Goal: Task Accomplishment & Management: Manage account settings

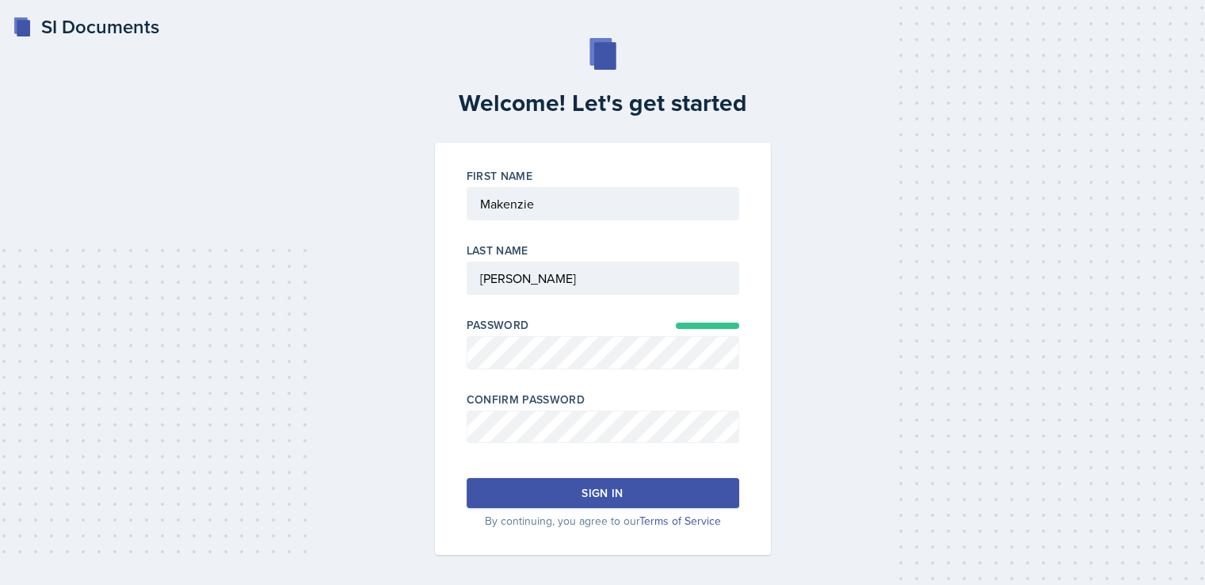
click at [574, 489] on button "Sign in" at bounding box center [603, 493] width 273 height 30
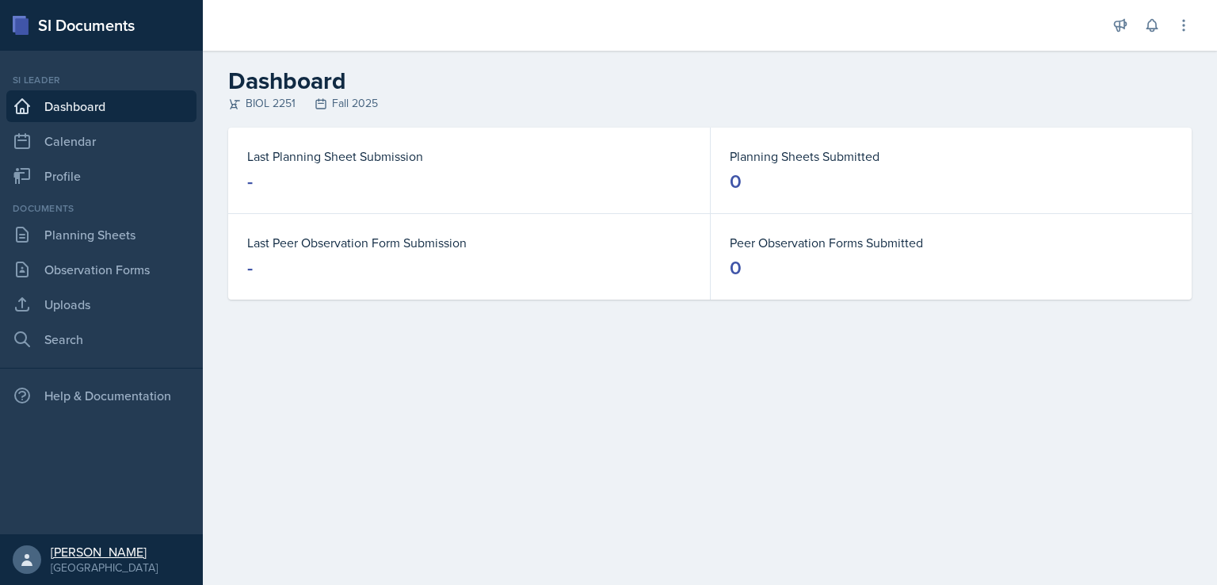
click at [46, 540] on link "Makenzie Westra Kennesaw State University" at bounding box center [101, 559] width 203 height 51
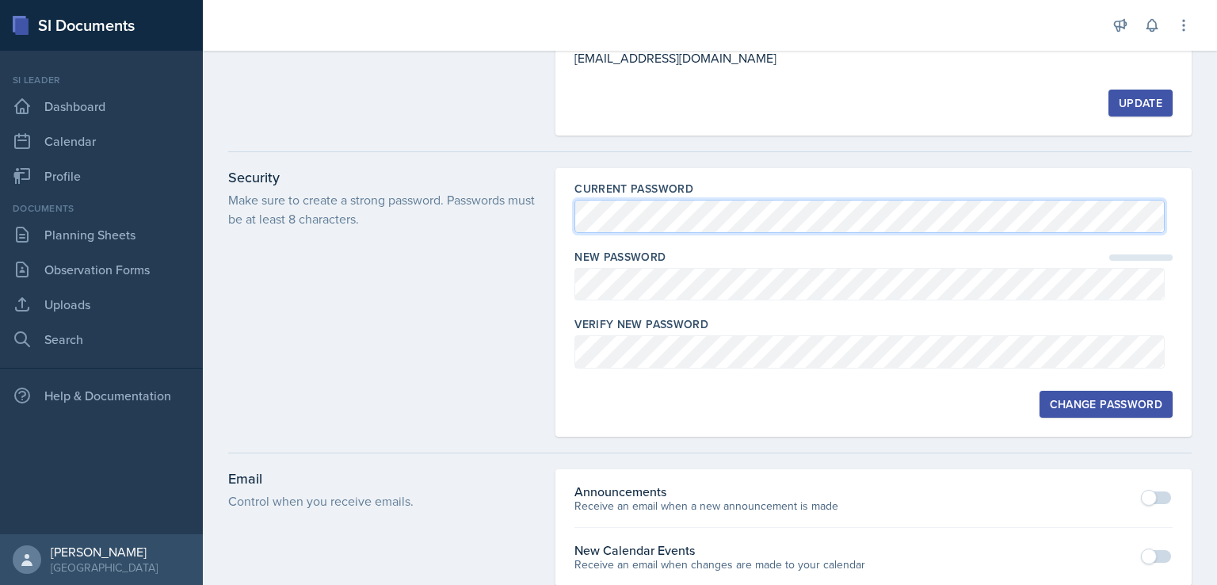
scroll to position [135, 0]
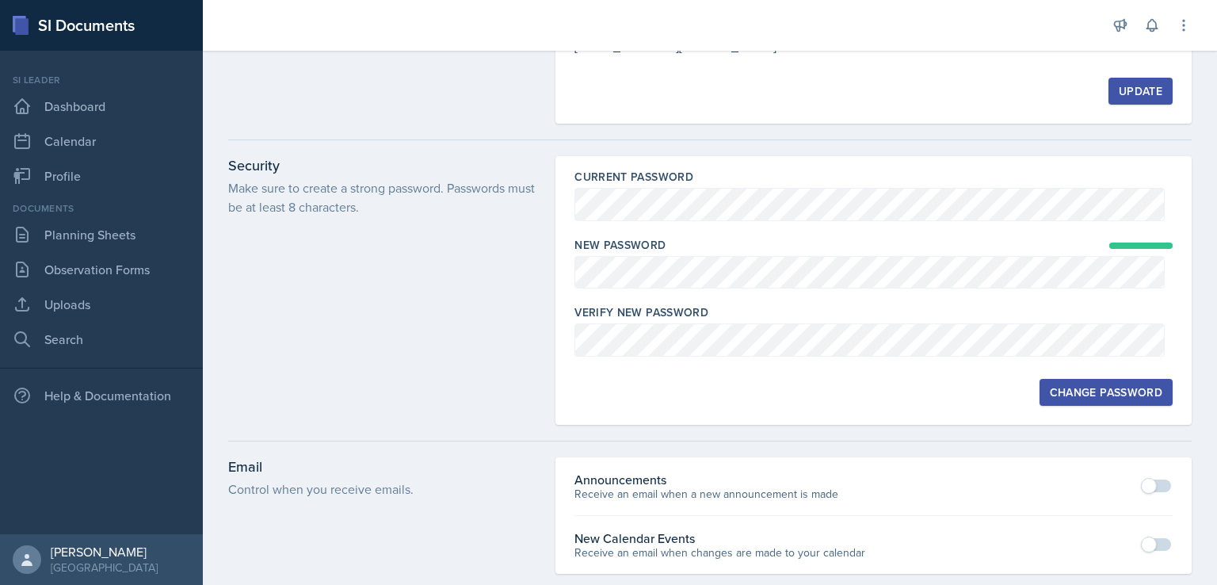
click at [1083, 397] on div "Change Password" at bounding box center [1106, 392] width 113 height 13
click at [1146, 391] on div "Change Password" at bounding box center [1106, 392] width 113 height 13
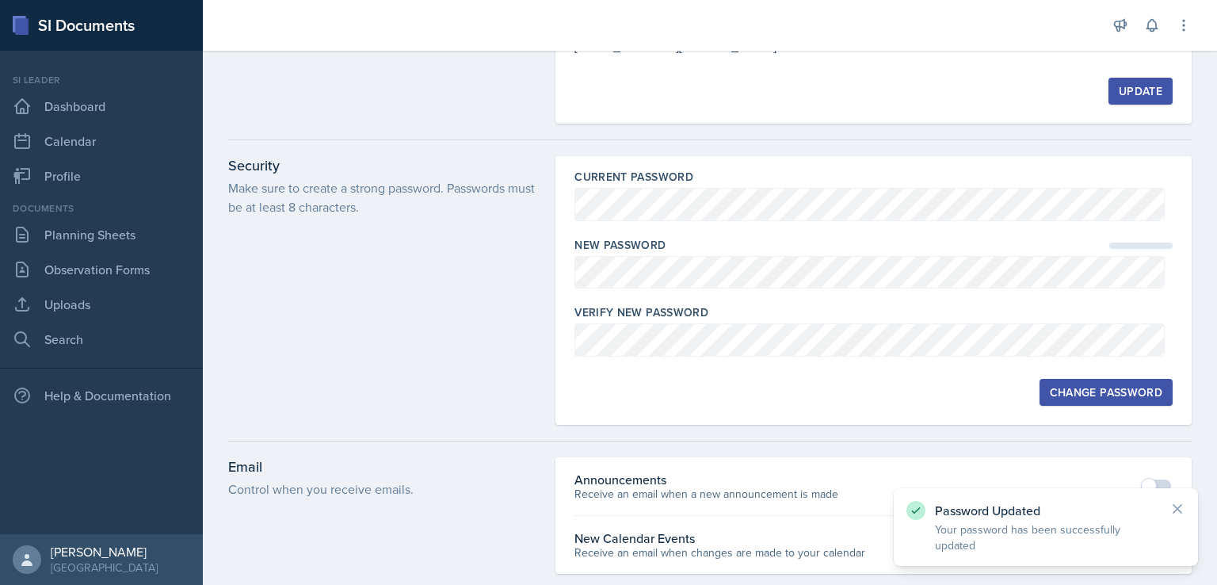
click at [951, 496] on div "Password Updated Your password has been successfully updated" at bounding box center [1046, 527] width 304 height 78
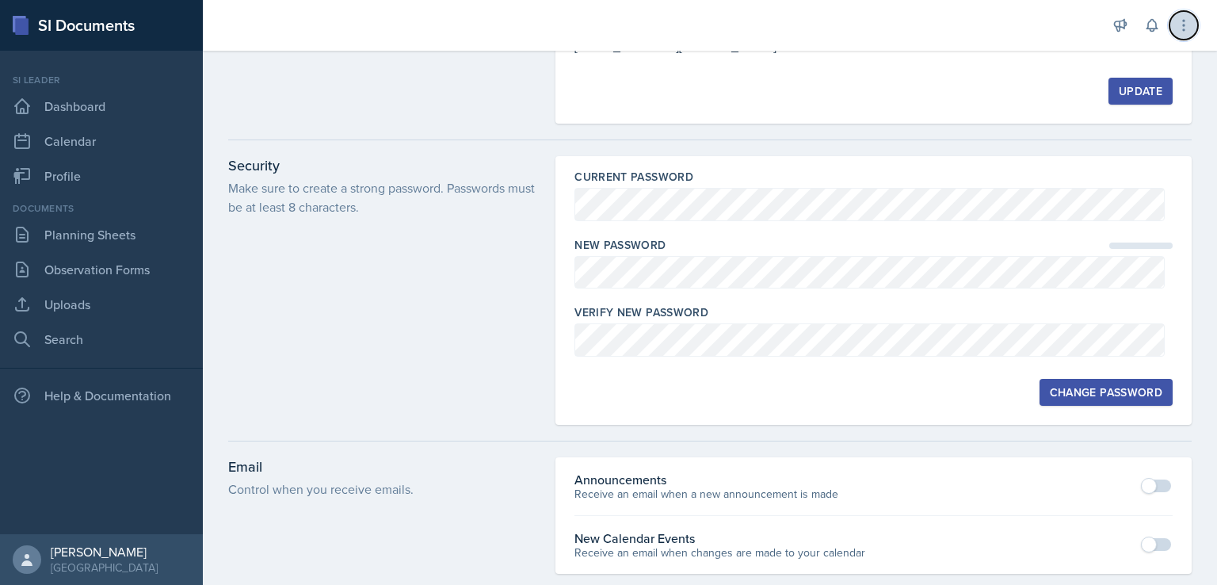
click at [1190, 25] on icon at bounding box center [1184, 25] width 16 height 16
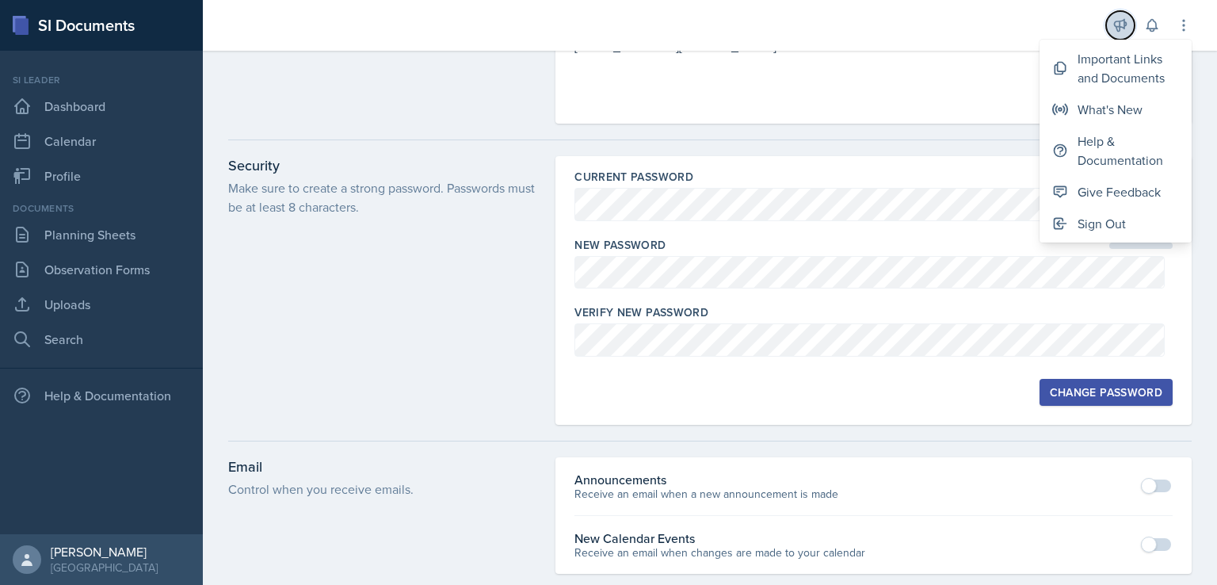
click at [1117, 21] on icon at bounding box center [1121, 26] width 12 height 12
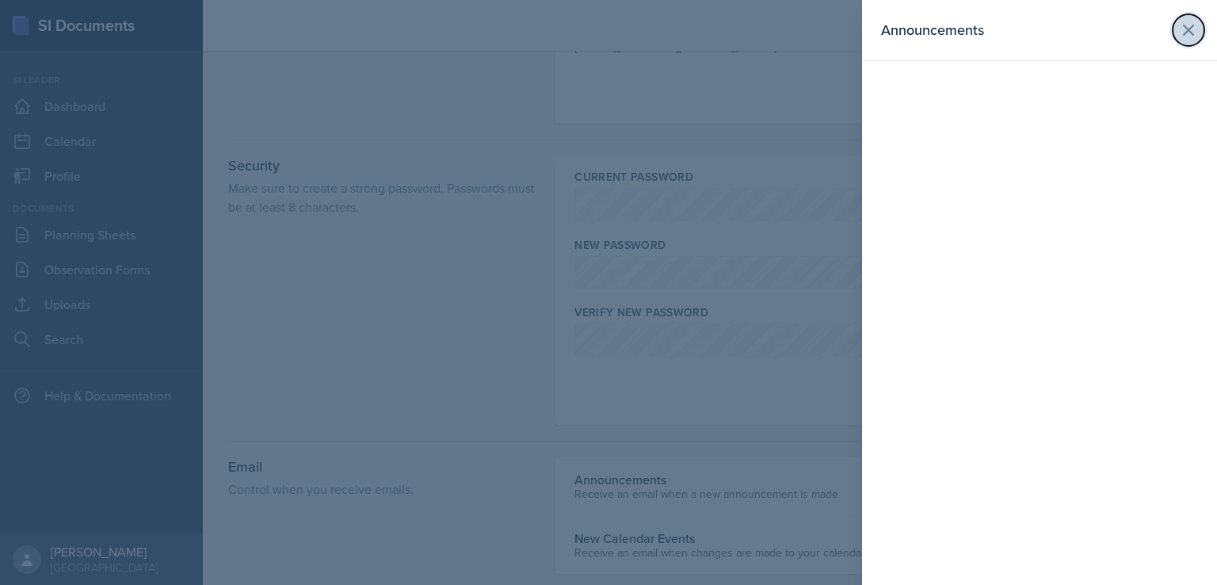
click at [1179, 35] on icon at bounding box center [1188, 30] width 19 height 19
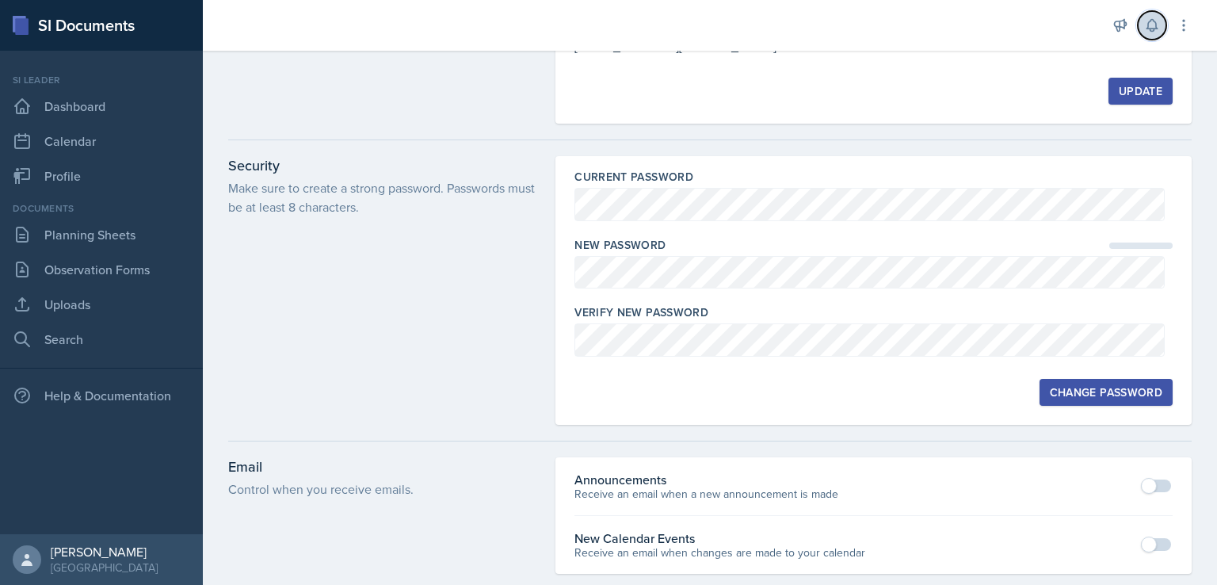
click at [1150, 29] on icon at bounding box center [1152, 26] width 10 height 12
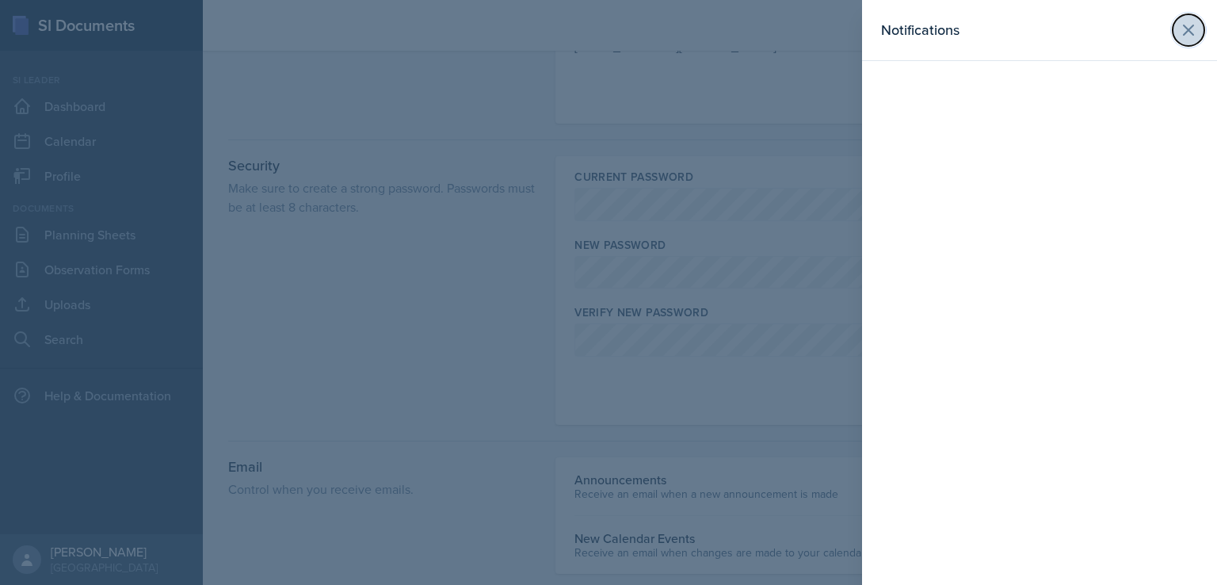
click at [1196, 27] on icon at bounding box center [1188, 30] width 19 height 19
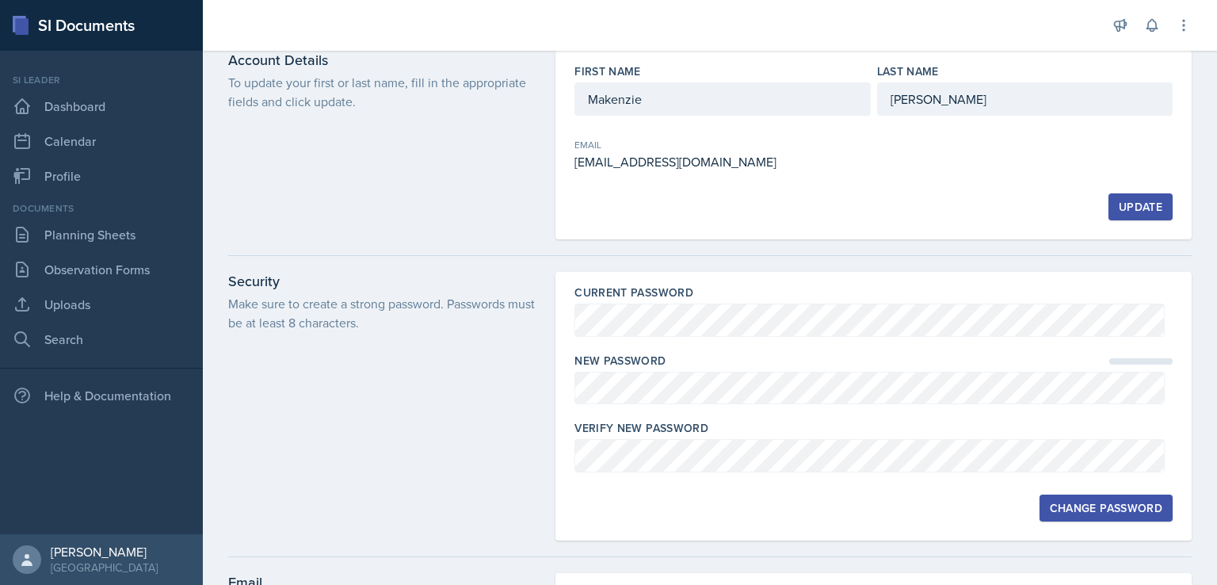
scroll to position [0, 0]
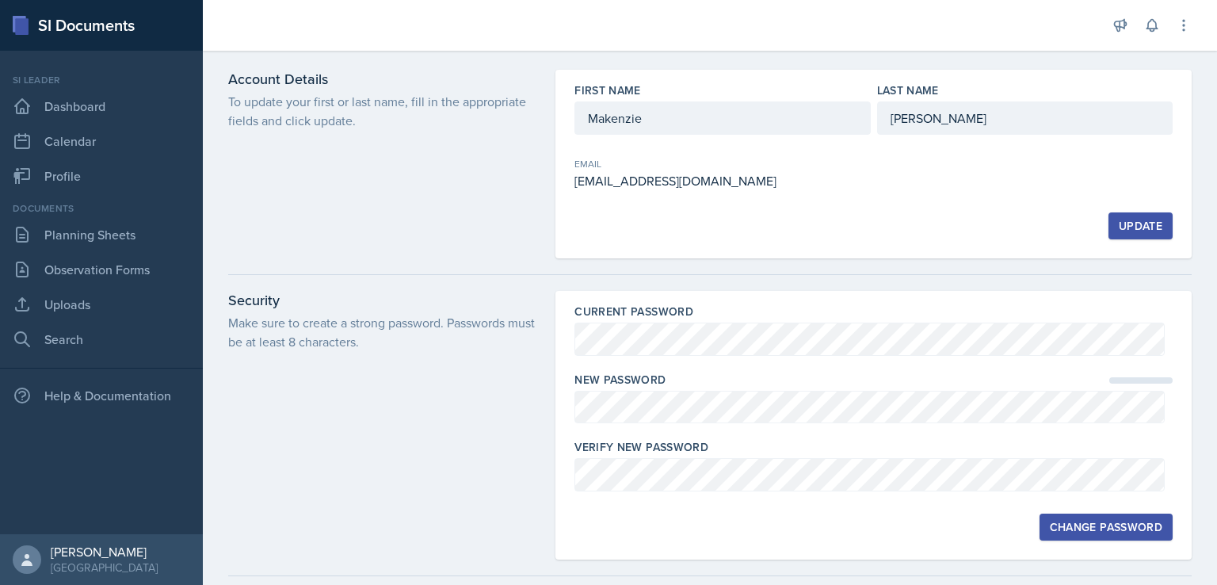
click at [612, 181] on div "mwestra@students.kennesaw.edu" at bounding box center [722, 180] width 296 height 19
click at [100, 92] on link "Dashboard" at bounding box center [101, 106] width 190 height 32
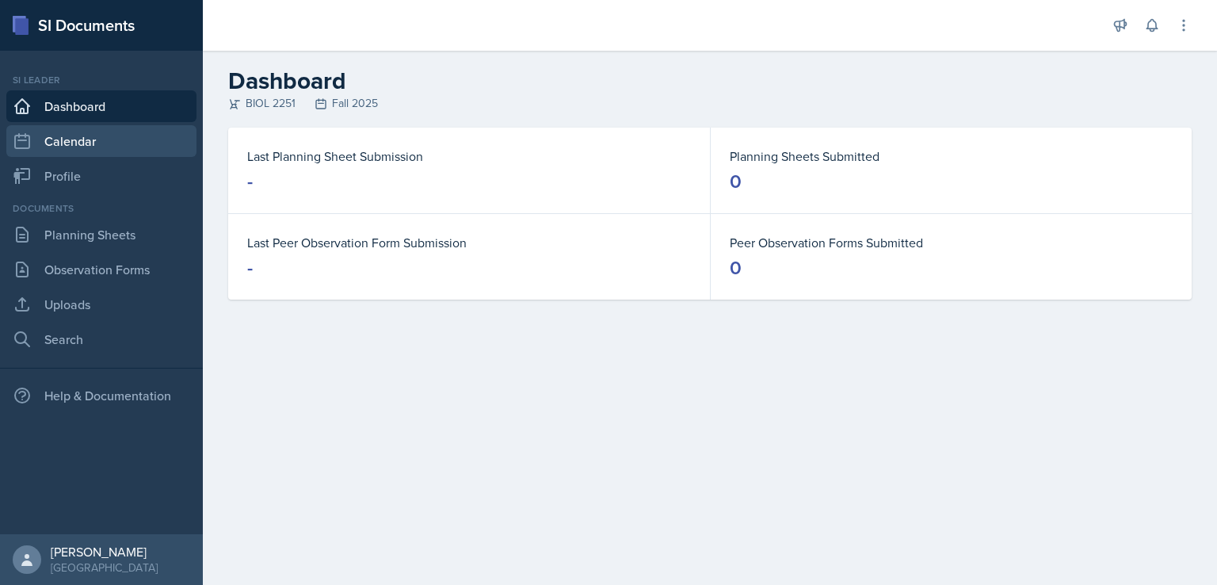
click at [93, 133] on link "Calendar" at bounding box center [101, 141] width 190 height 32
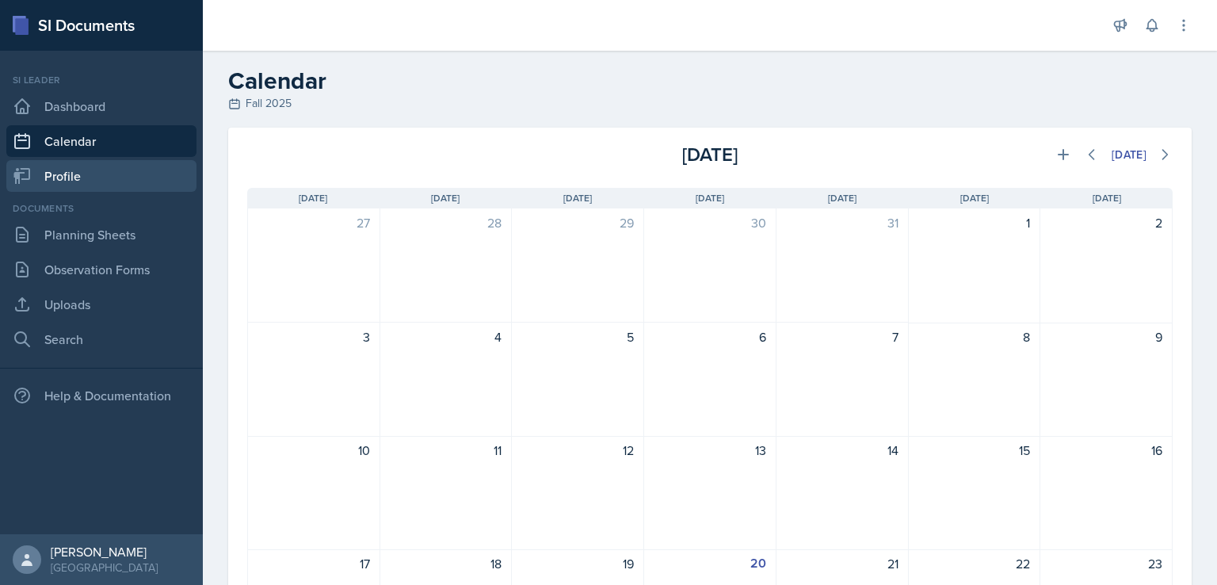
click at [60, 165] on link "Profile" at bounding box center [101, 176] width 190 height 32
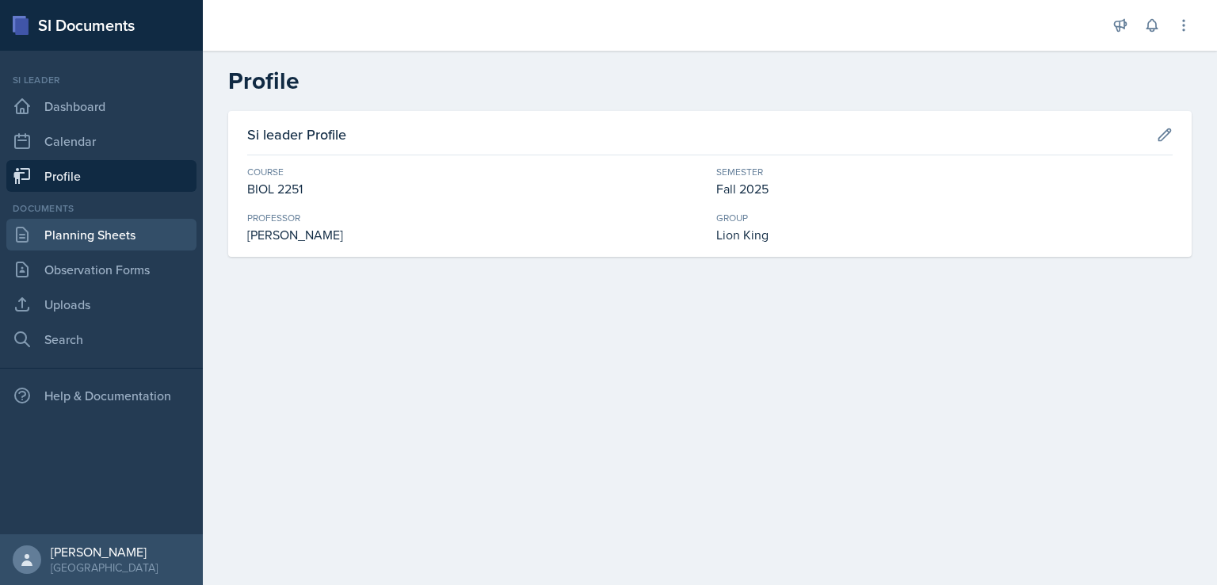
click at [51, 235] on link "Planning Sheets" at bounding box center [101, 235] width 190 height 32
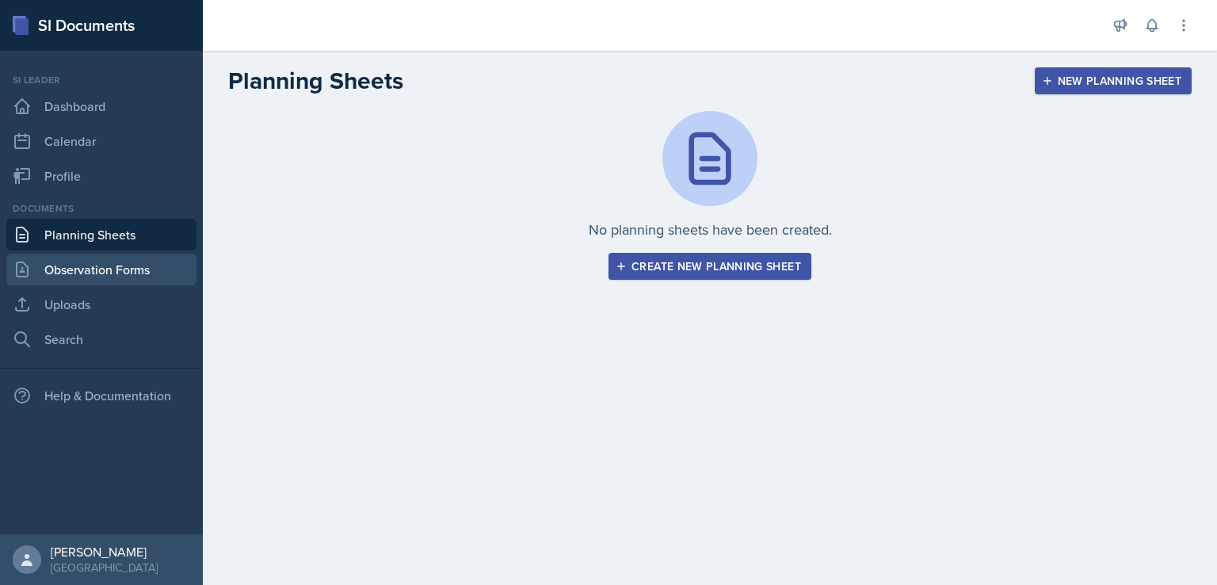
click at [83, 265] on link "Observation Forms" at bounding box center [101, 270] width 190 height 32
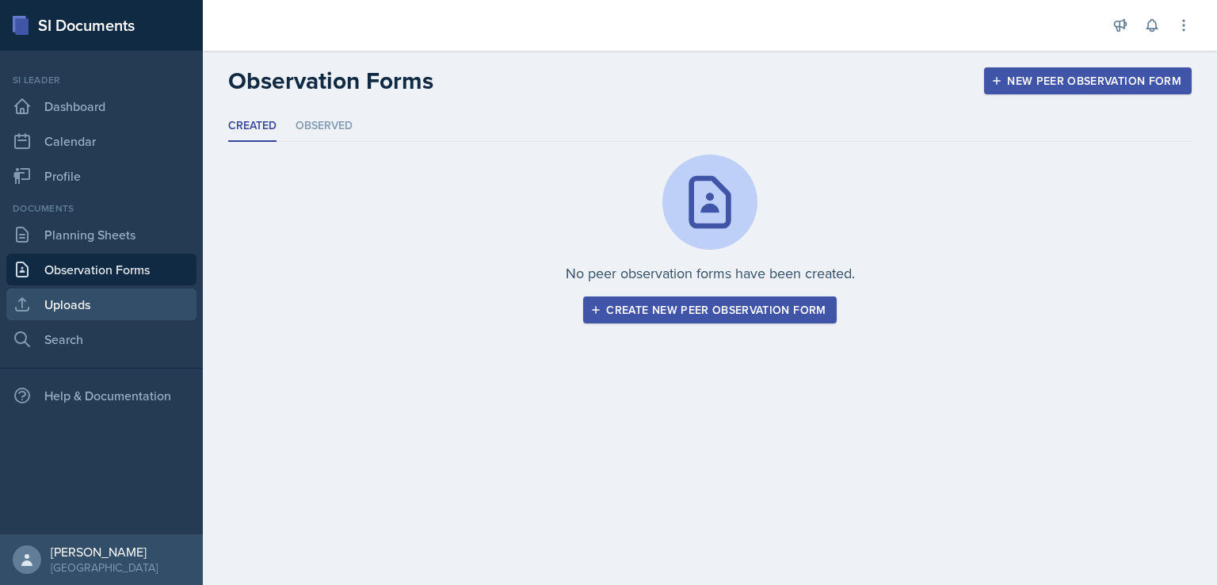
click at [114, 295] on link "Uploads" at bounding box center [101, 304] width 190 height 32
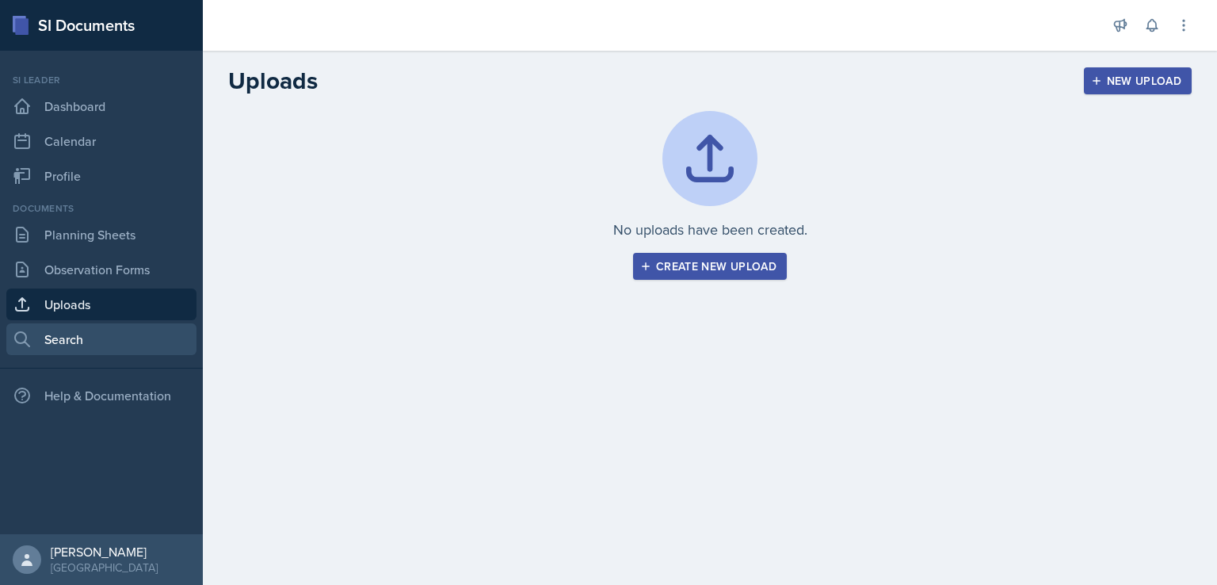
click at [174, 340] on link "Search" at bounding box center [101, 339] width 190 height 32
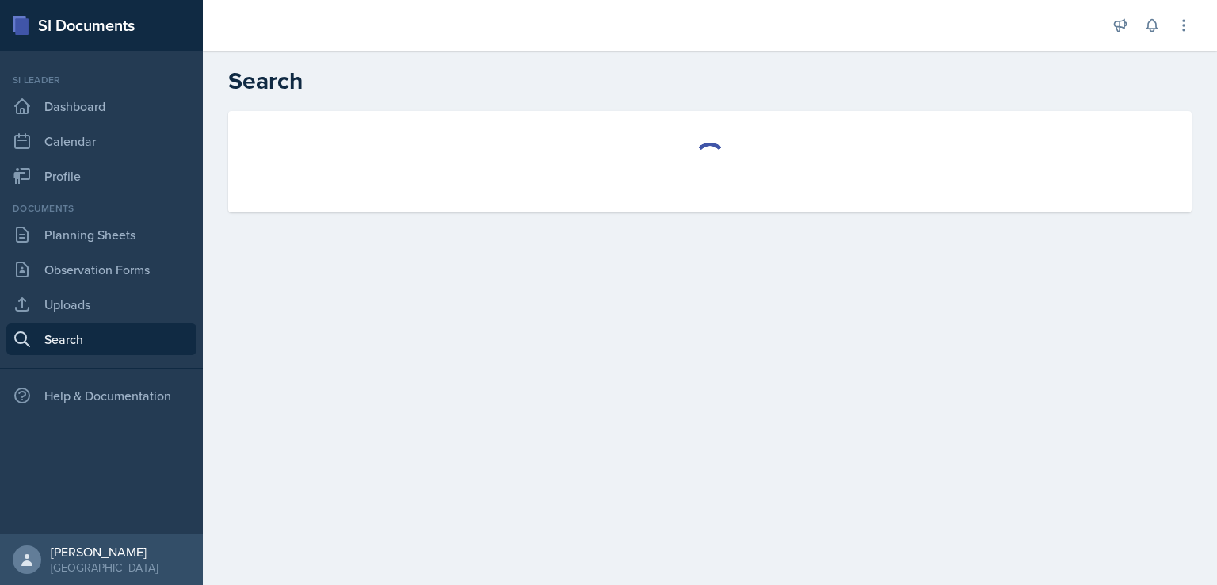
select select "all"
select select "1"
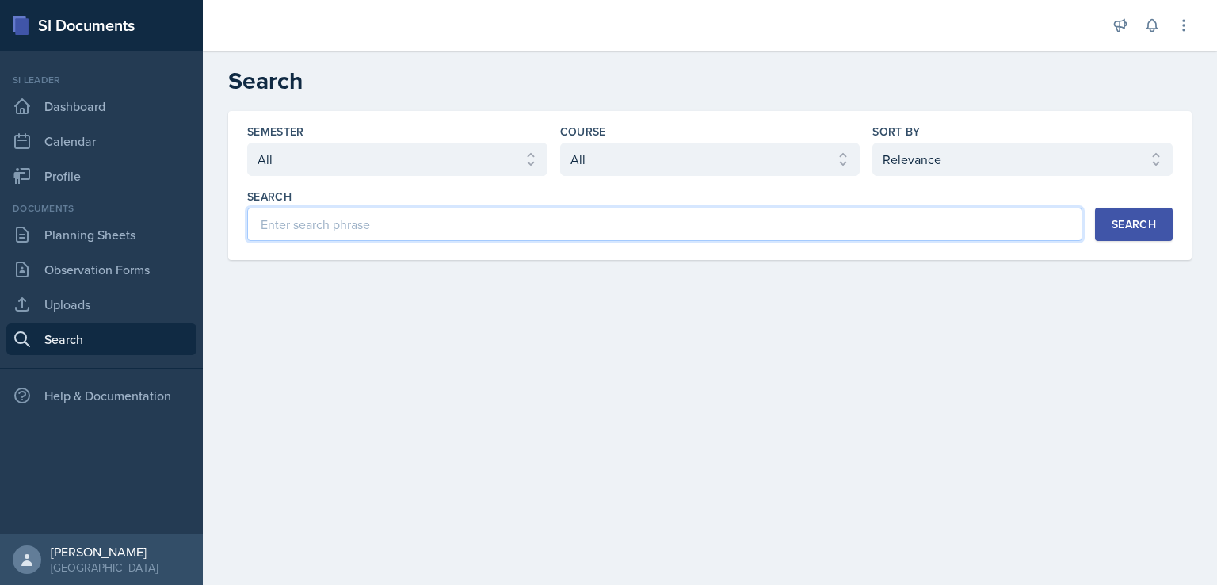
click at [313, 231] on input at bounding box center [664, 224] width 835 height 33
type input "anatomy"
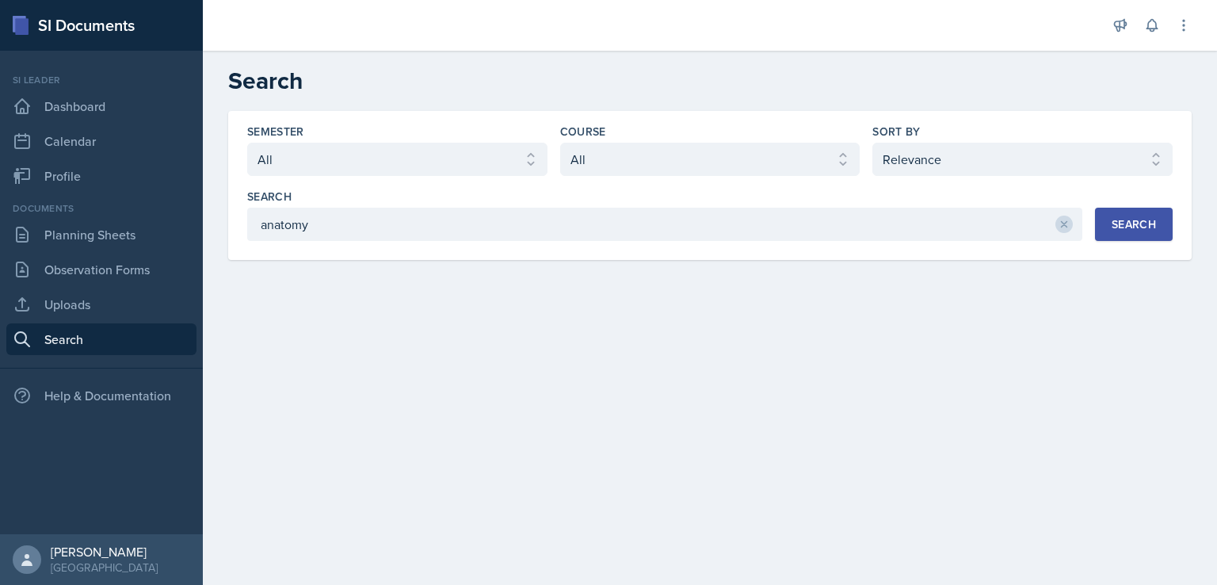
click at [1125, 232] on button "Search" at bounding box center [1134, 224] width 78 height 33
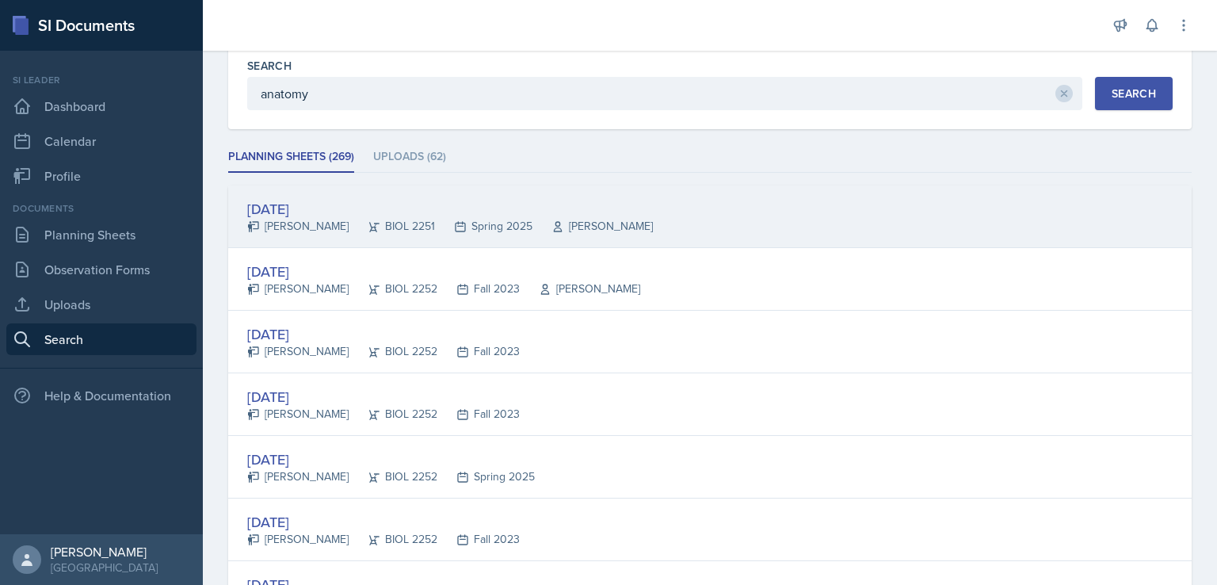
scroll to position [158, 0]
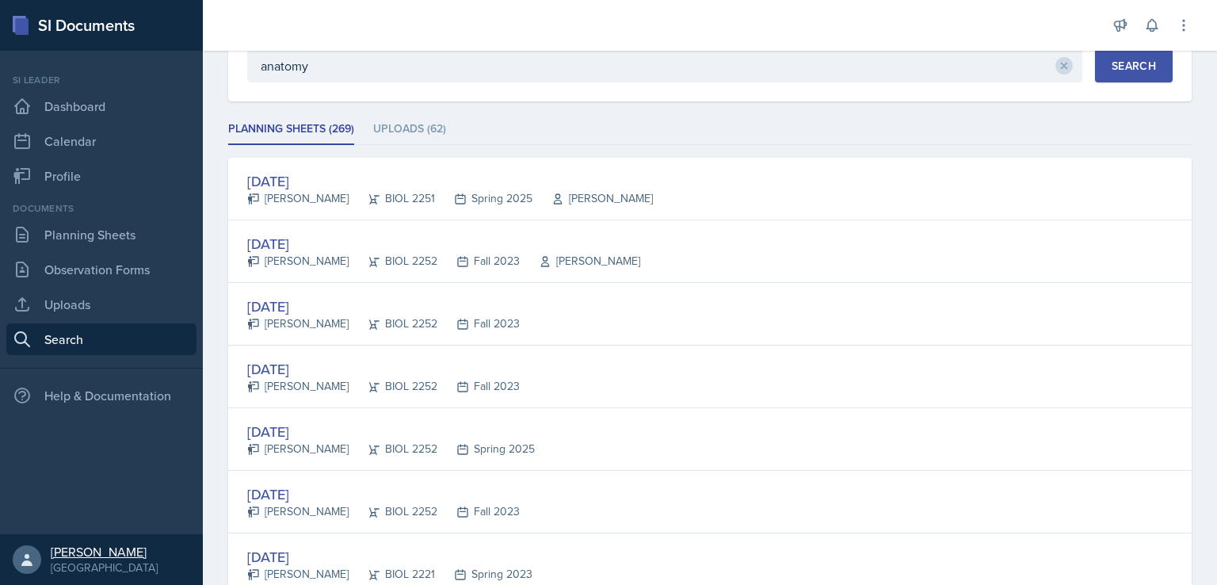
click at [13, 559] on link "Makenzie Westra Kennesaw State University" at bounding box center [101, 559] width 203 height 51
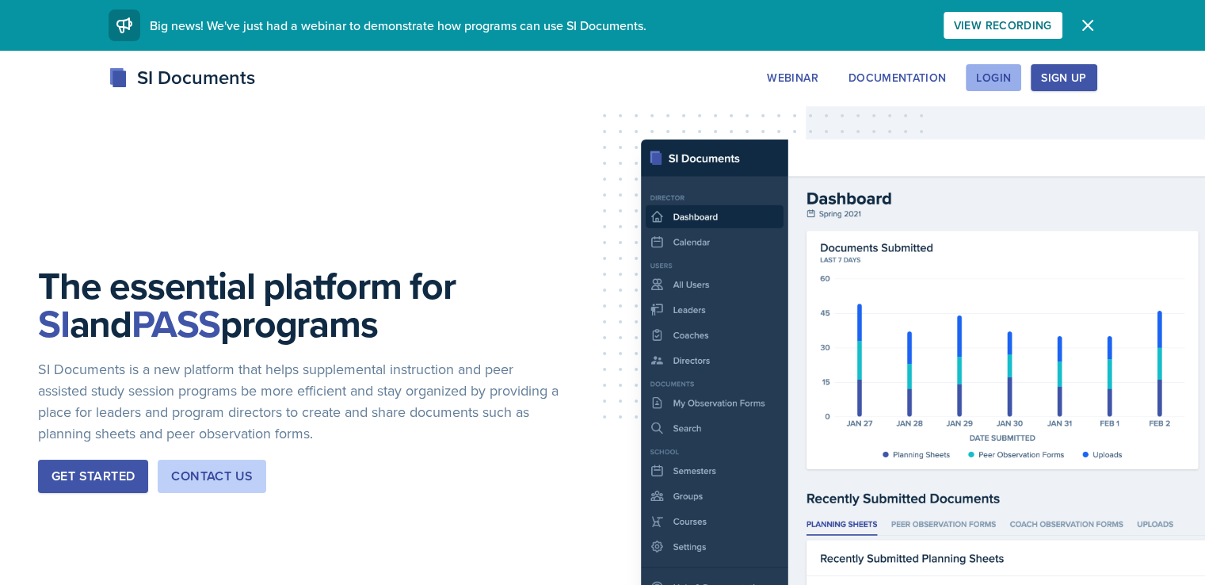
click at [1011, 72] on div "Login" at bounding box center [993, 77] width 35 height 13
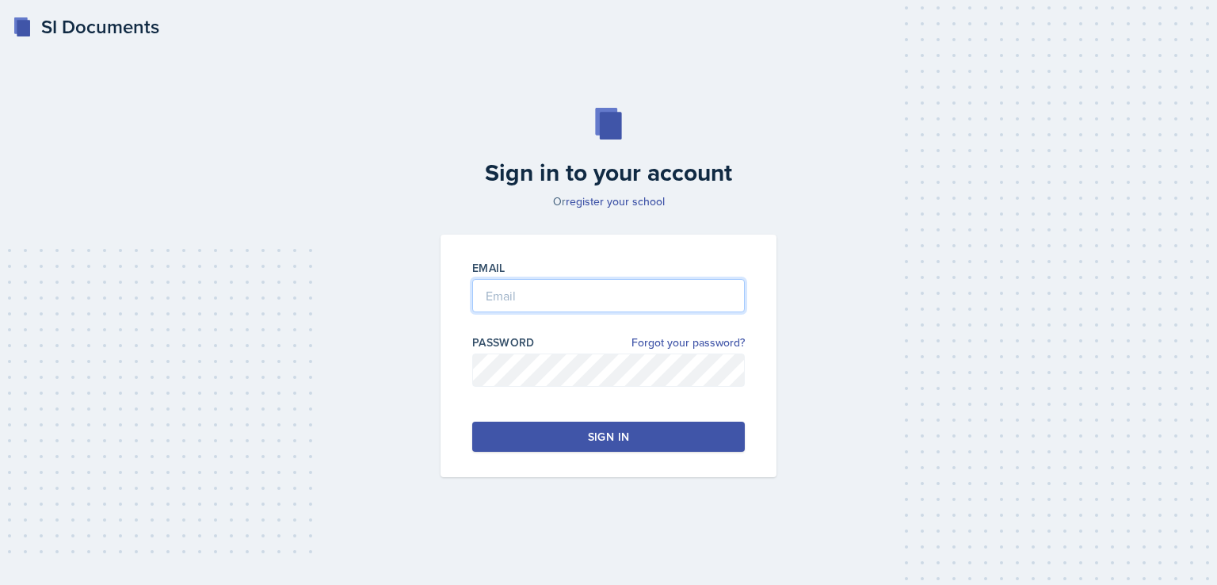
click at [532, 293] on input "email" at bounding box center [608, 295] width 273 height 33
type input "[EMAIL_ADDRESS][DOMAIN_NAME]"
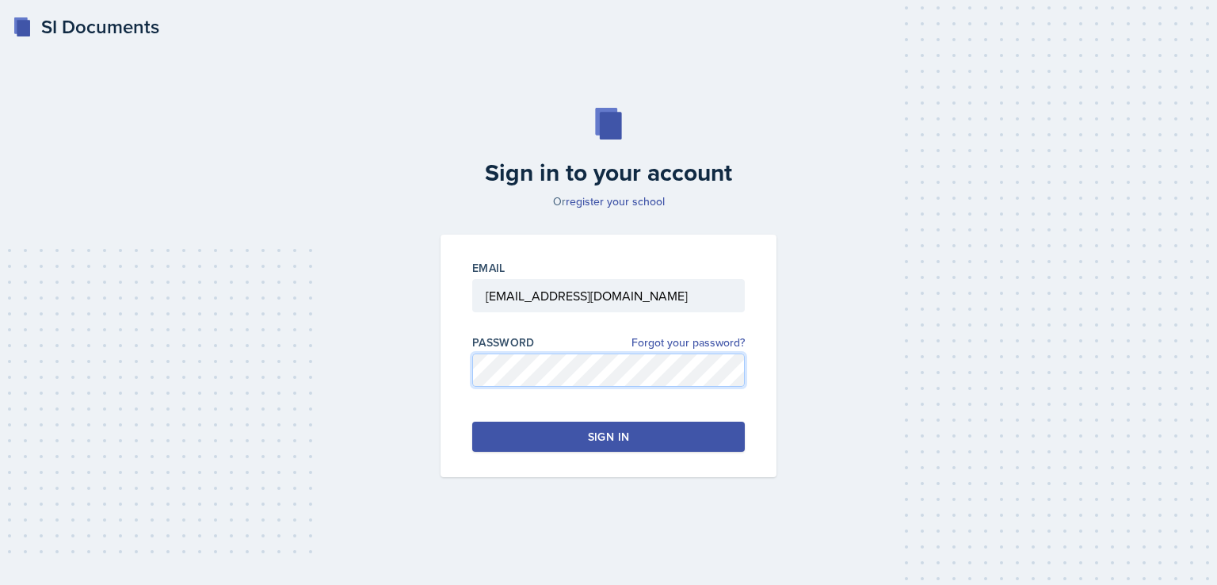
click at [393, 440] on div "Sign in to your account Or register your school Email mwestra@students.kennesaw…" at bounding box center [608, 292] width 1166 height 471
click at [548, 343] on div "Password Forgot your password?" at bounding box center [608, 368] width 273 height 68
click at [544, 334] on div "Password Forgot your password?" at bounding box center [608, 342] width 273 height 16
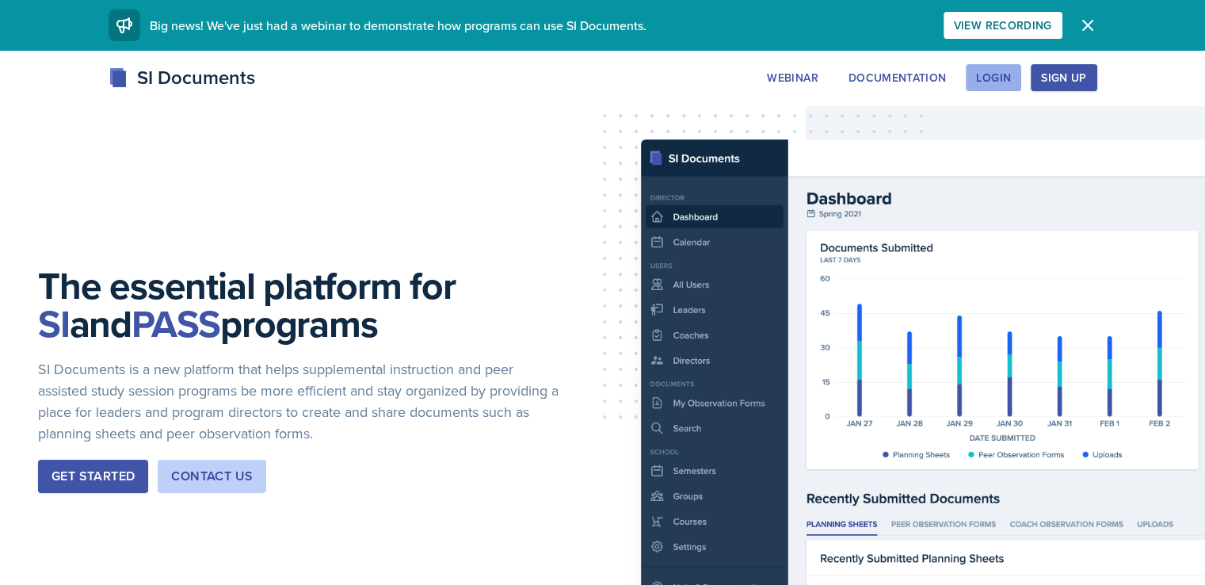
click at [1021, 67] on button "Login" at bounding box center [993, 77] width 55 height 27
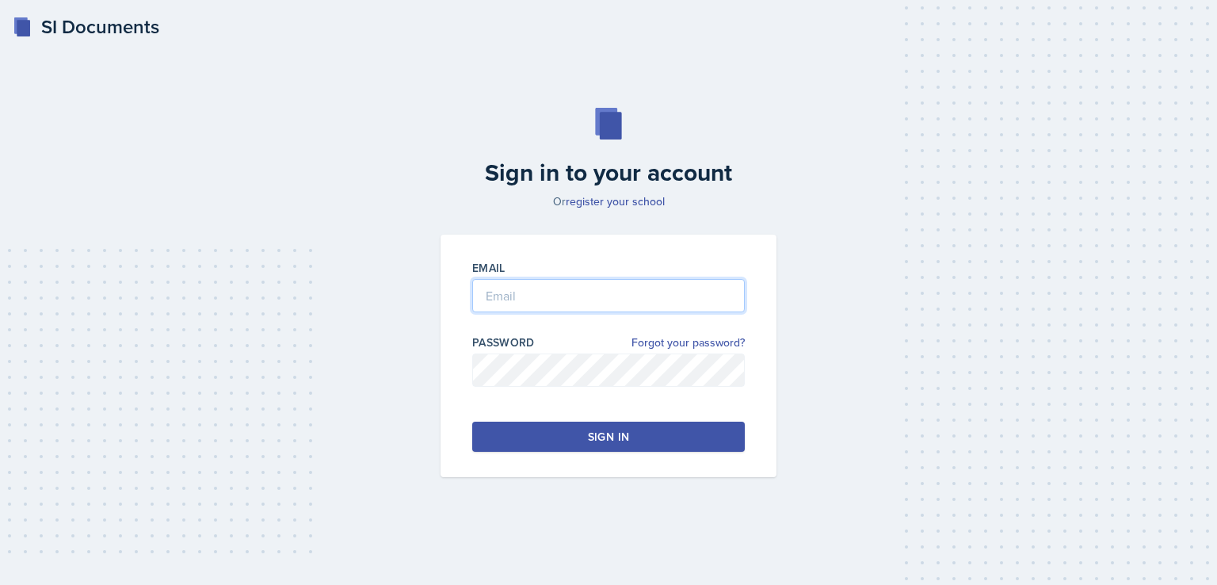
click at [540, 287] on input "email" at bounding box center [608, 295] width 273 height 33
type input "[EMAIL_ADDRESS][DOMAIN_NAME]"
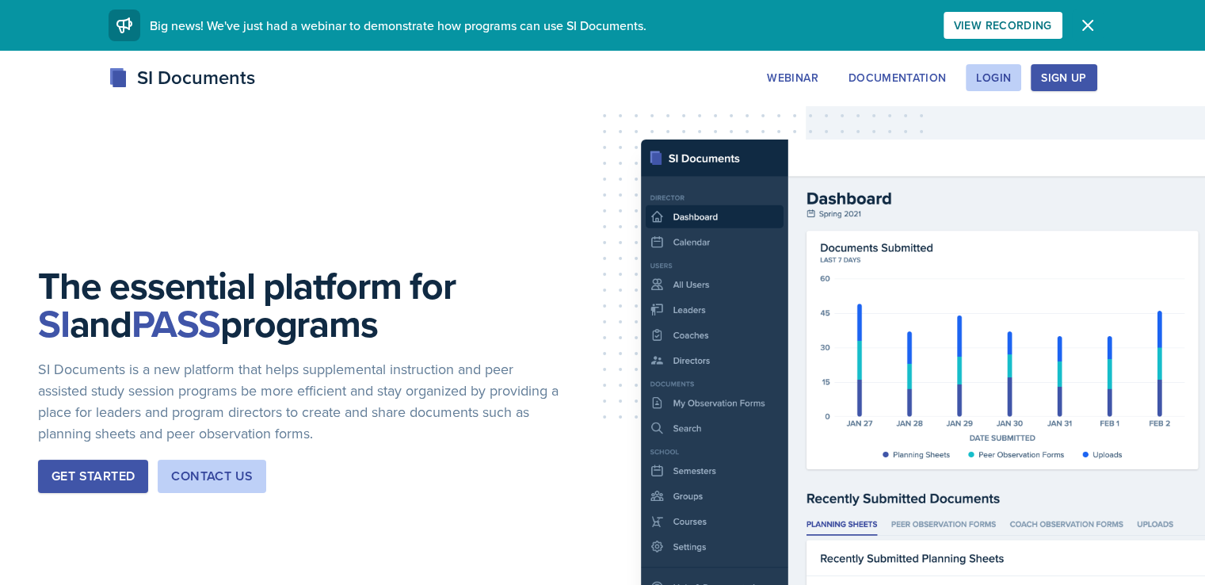
click at [1097, 27] on icon "button" at bounding box center [1087, 25] width 19 height 19
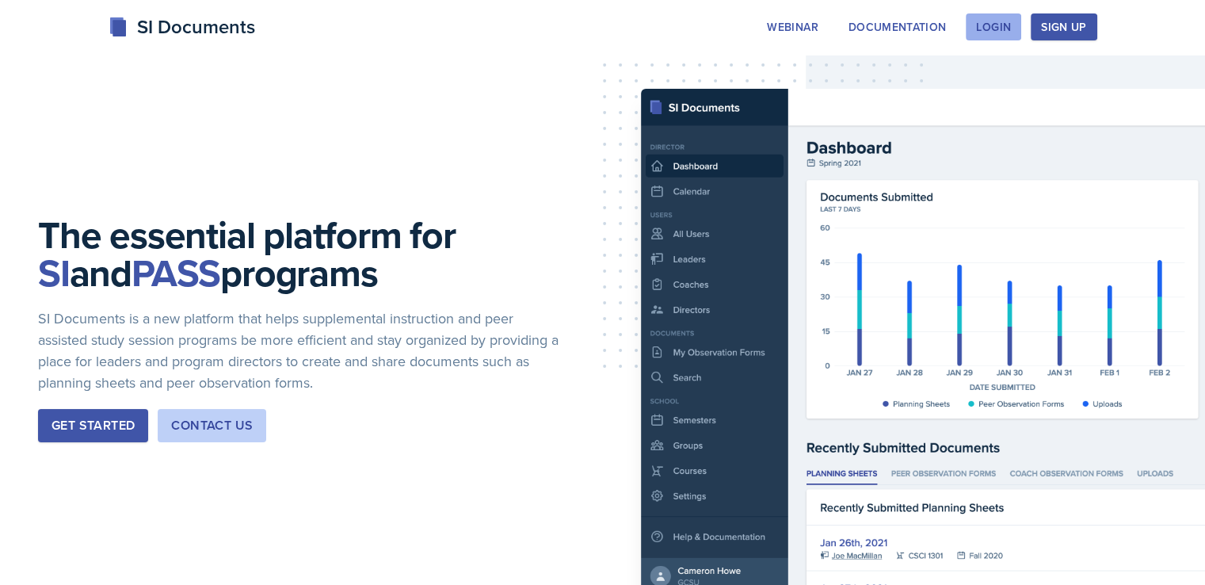
click at [1011, 27] on div "Login" at bounding box center [993, 27] width 35 height 13
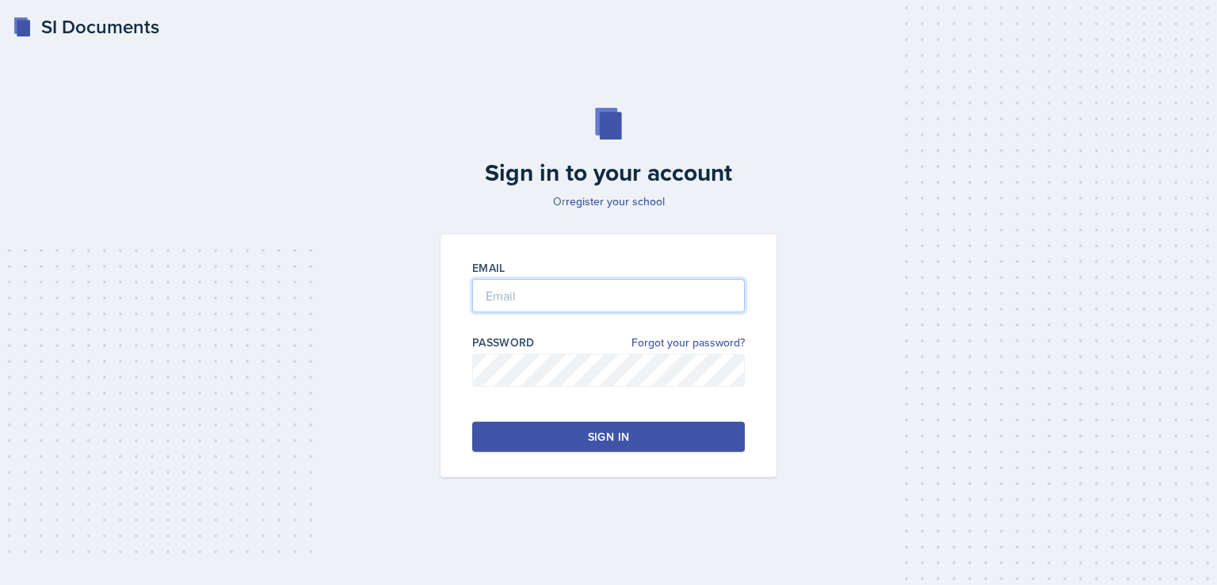
click at [530, 289] on input "email" at bounding box center [608, 295] width 273 height 33
type input "[EMAIL_ADDRESS][DOMAIN_NAME]"
drag, startPoint x: 682, startPoint y: 423, endPoint x: 647, endPoint y: 420, distance: 35.8
click at [650, 424] on button "Sign in" at bounding box center [608, 437] width 273 height 30
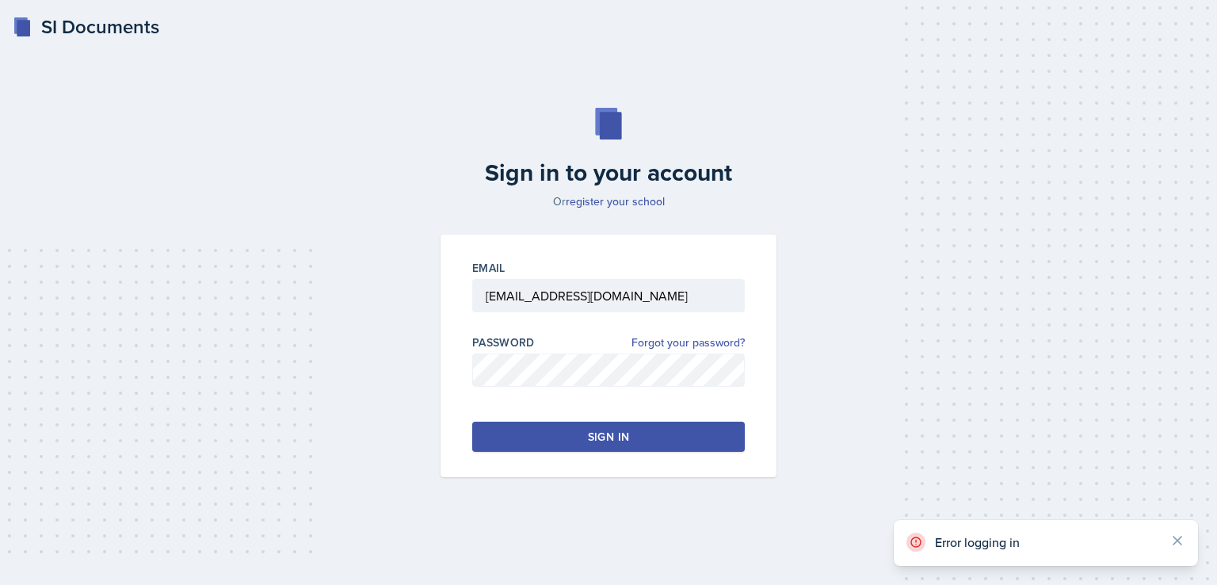
click at [989, 536] on p "Error logging in" at bounding box center [1046, 542] width 222 height 16
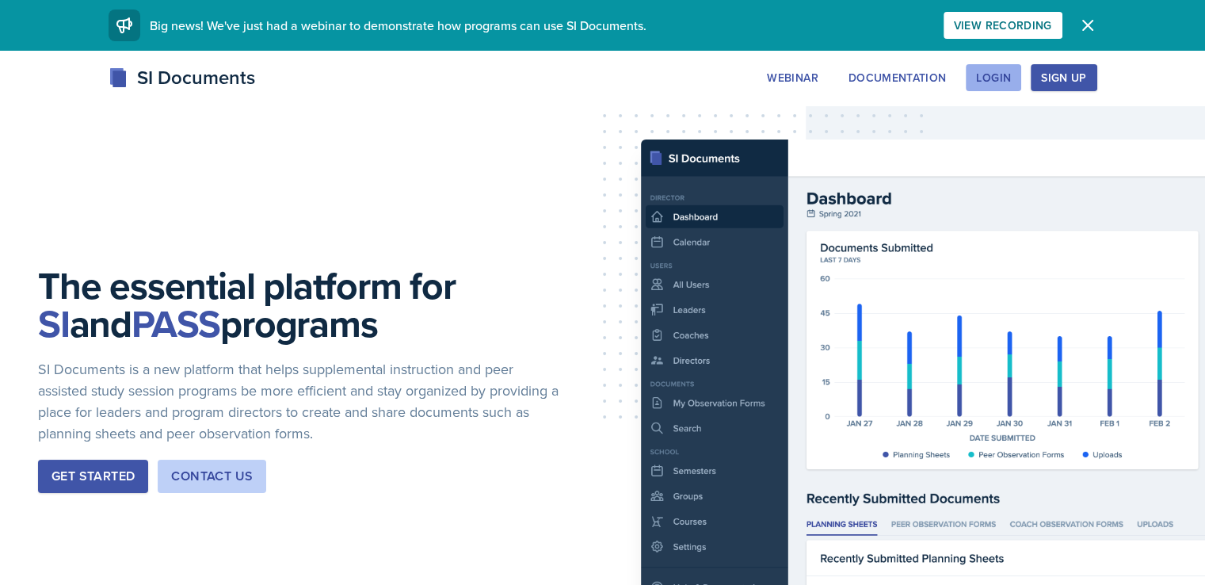
click at [1011, 80] on div "Login" at bounding box center [993, 77] width 35 height 13
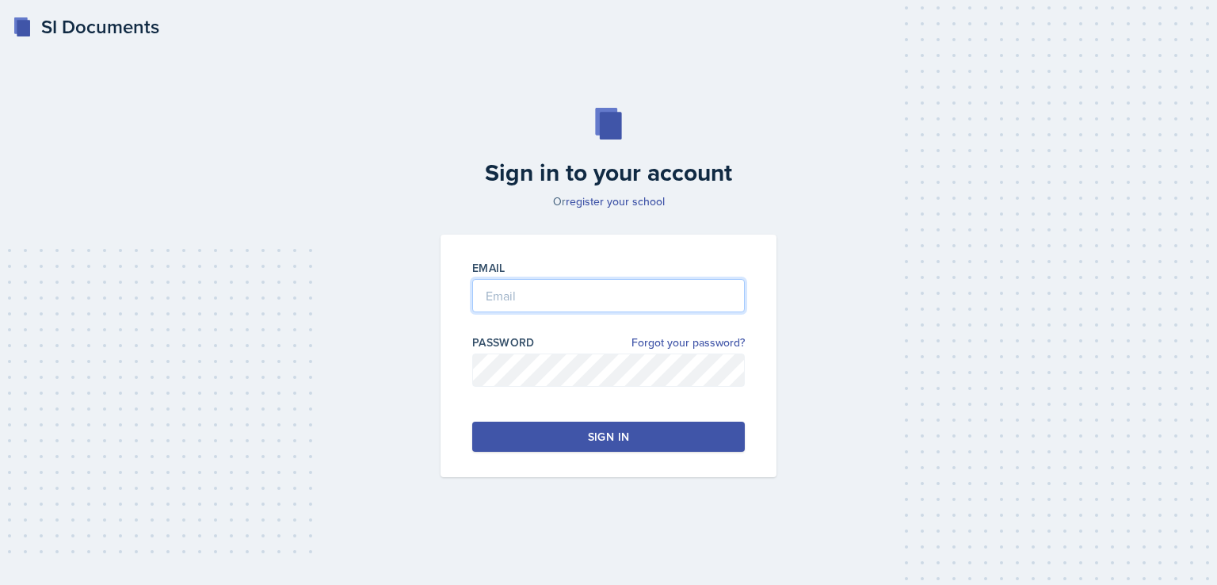
drag, startPoint x: 648, startPoint y: 302, endPoint x: 780, endPoint y: 440, distance: 190.6
click at [650, 305] on input "email" at bounding box center [608, 295] width 273 height 33
type input "[EMAIL_ADDRESS][DOMAIN_NAME]"
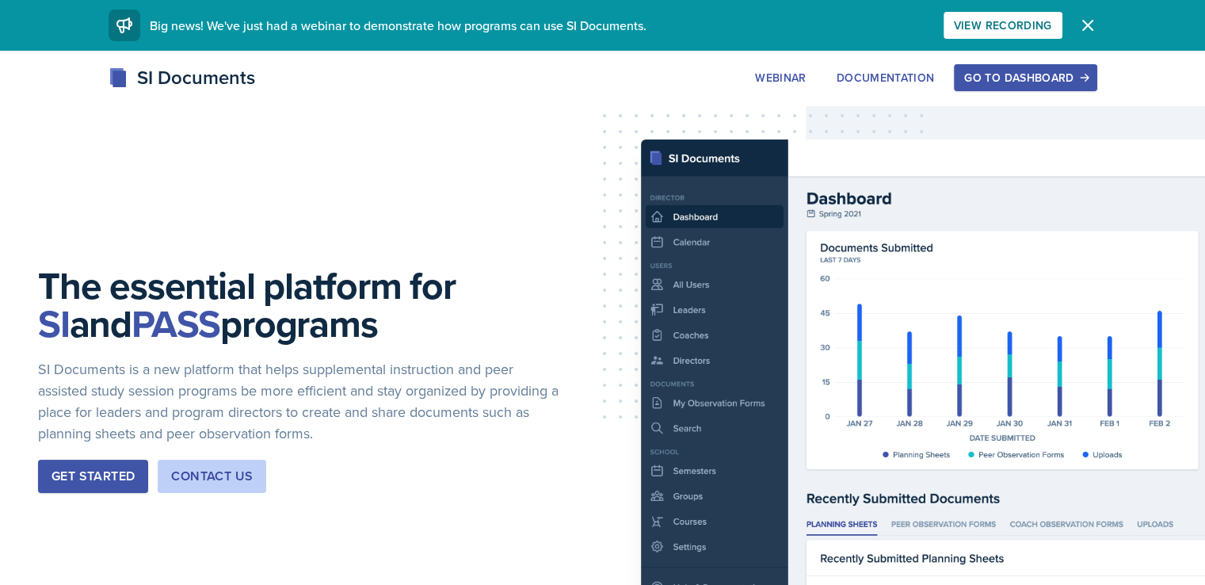
click at [1090, 82] on icon "button" at bounding box center [1084, 77] width 11 height 11
click at [1097, 67] on button "Go to Dashboard" at bounding box center [1025, 77] width 143 height 27
